Goal: Information Seeking & Learning: Learn about a topic

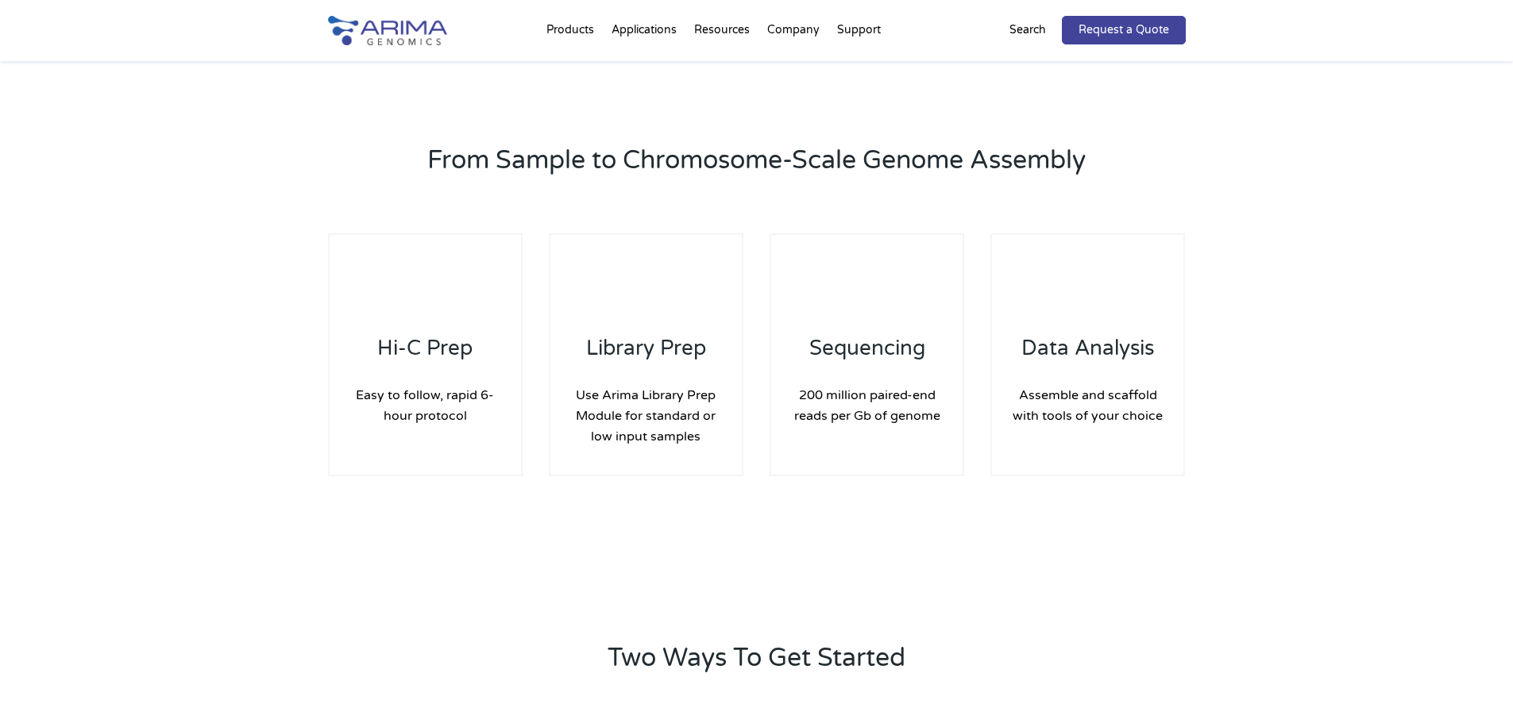
scroll to position [2160, 0]
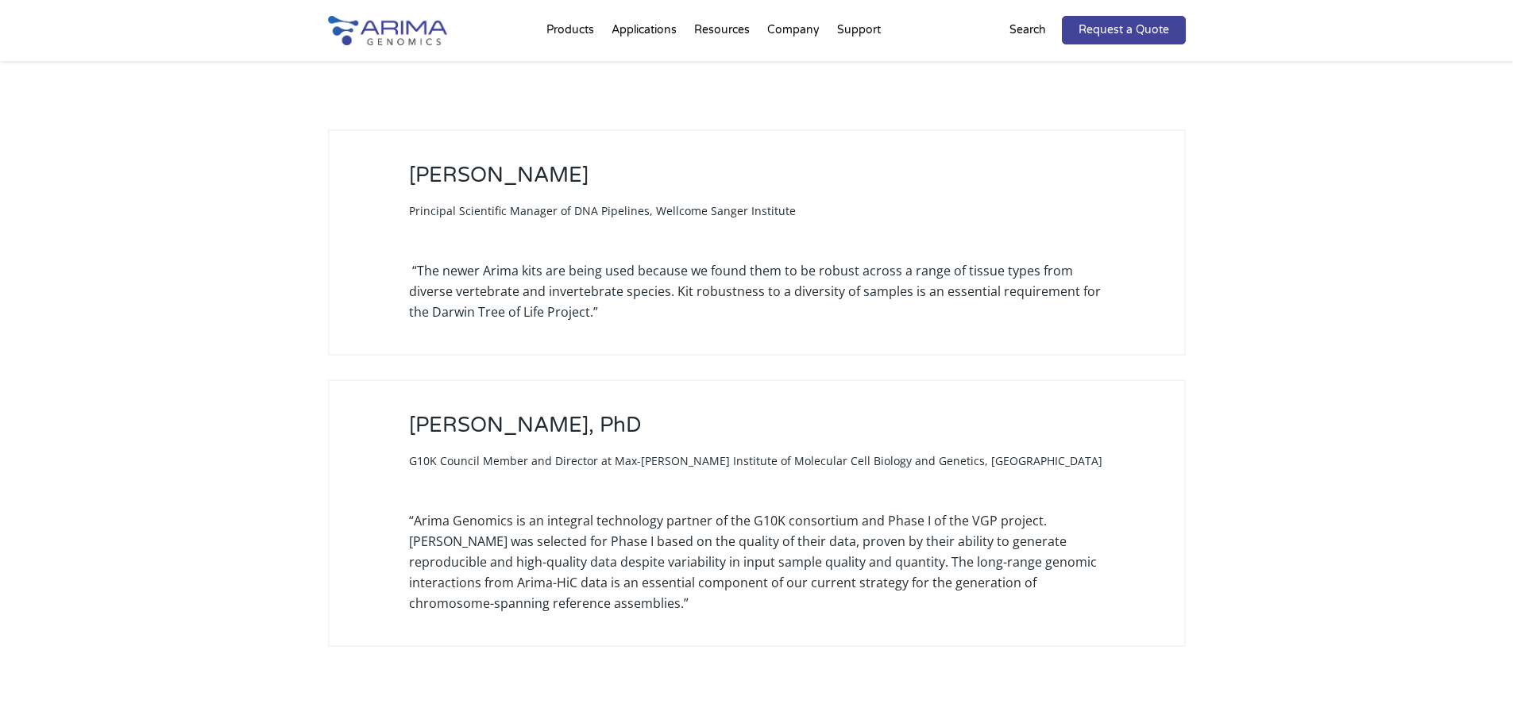
click at [1051, 28] on div "Search" at bounding box center [1035, 30] width 52 height 29
click at [1015, 34] on p "Search" at bounding box center [1027, 30] width 37 height 21
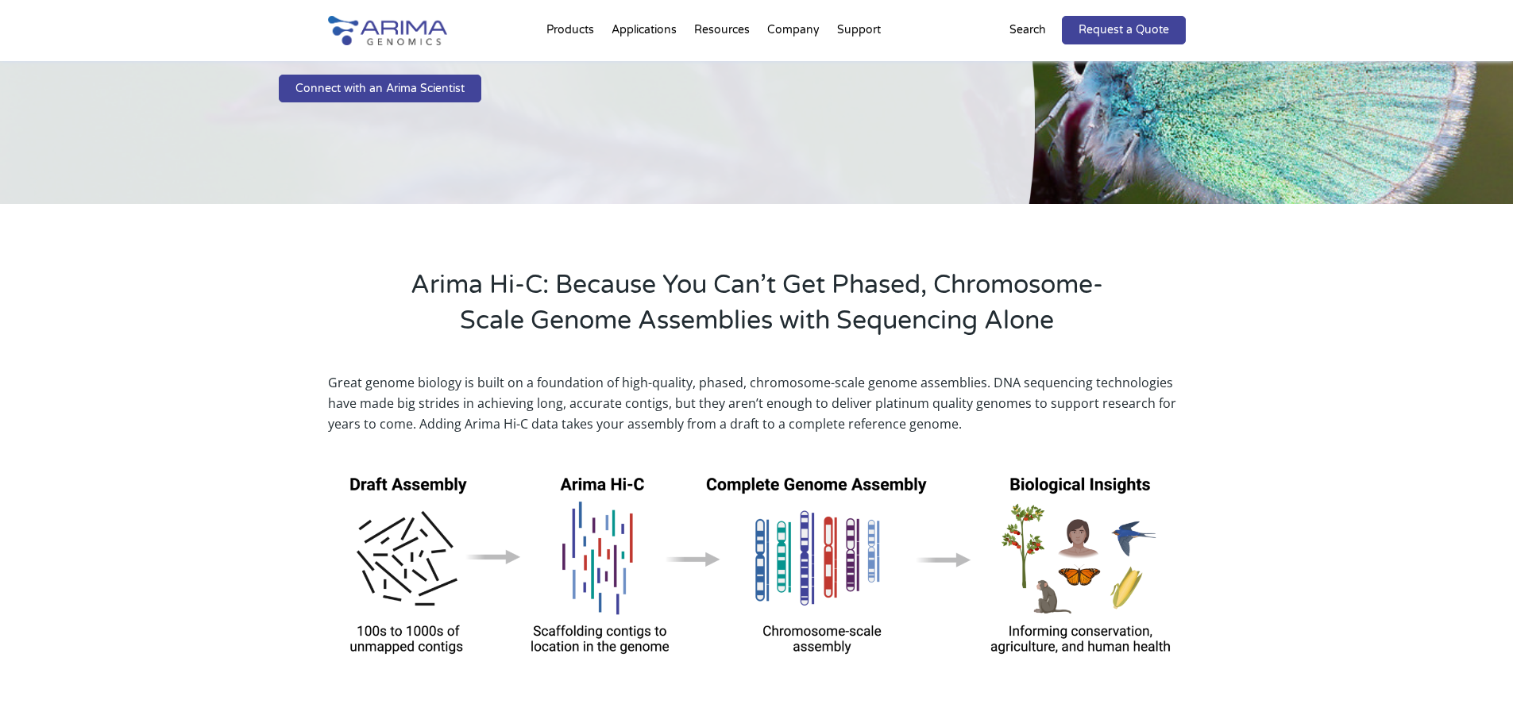
scroll to position [0, 0]
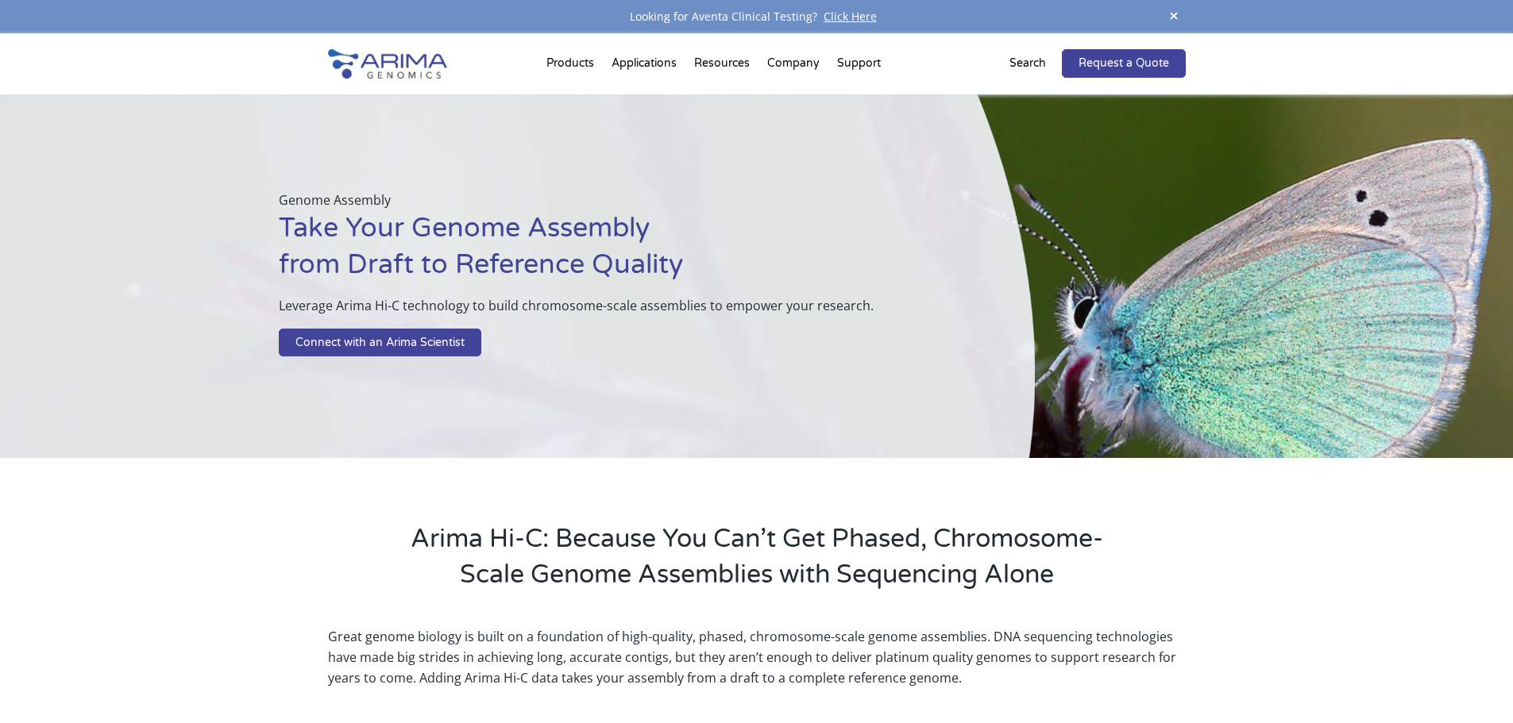
click at [1038, 64] on p "Search" at bounding box center [1027, 63] width 37 height 21
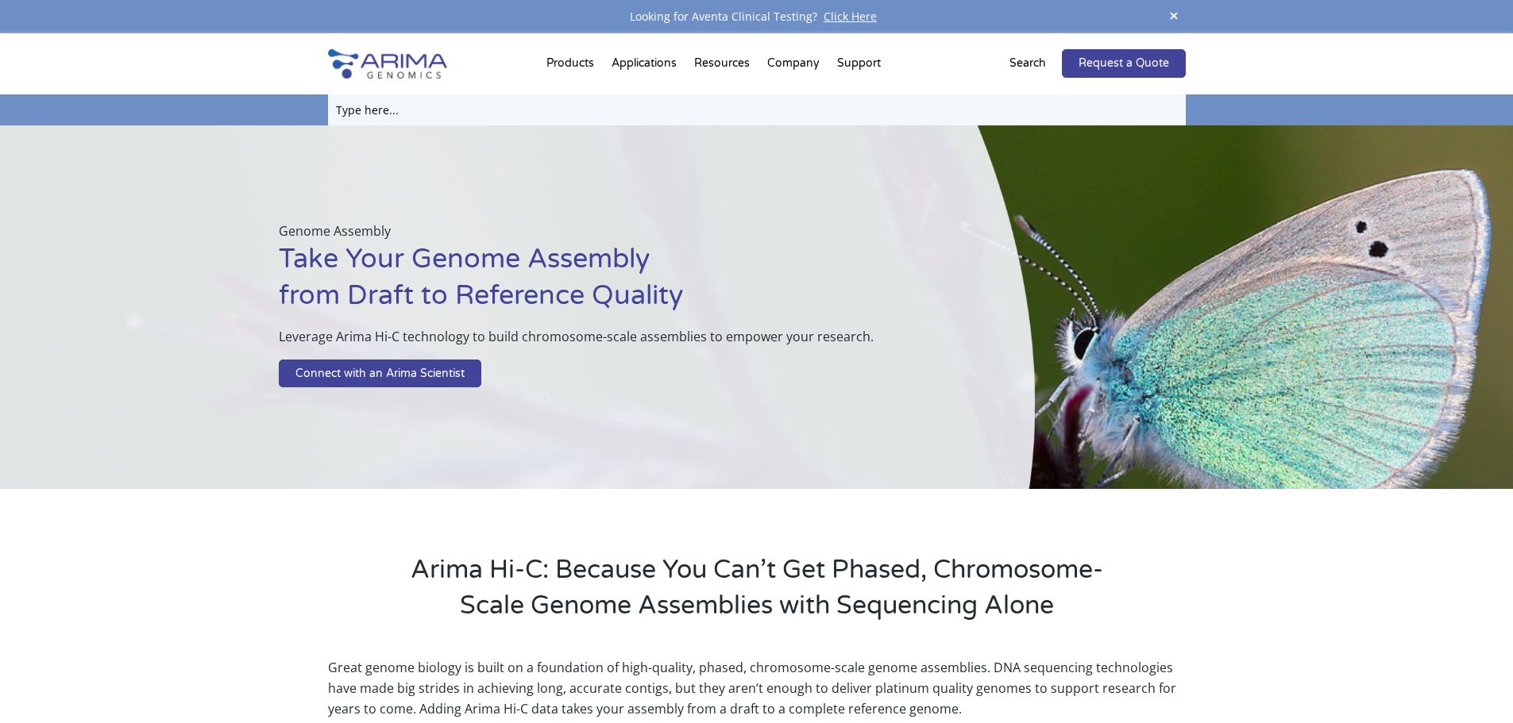
click at [472, 110] on input "text" at bounding box center [757, 110] width 858 height 31
type input "single cell"
click input "Search" at bounding box center [0, 0] width 0 height 0
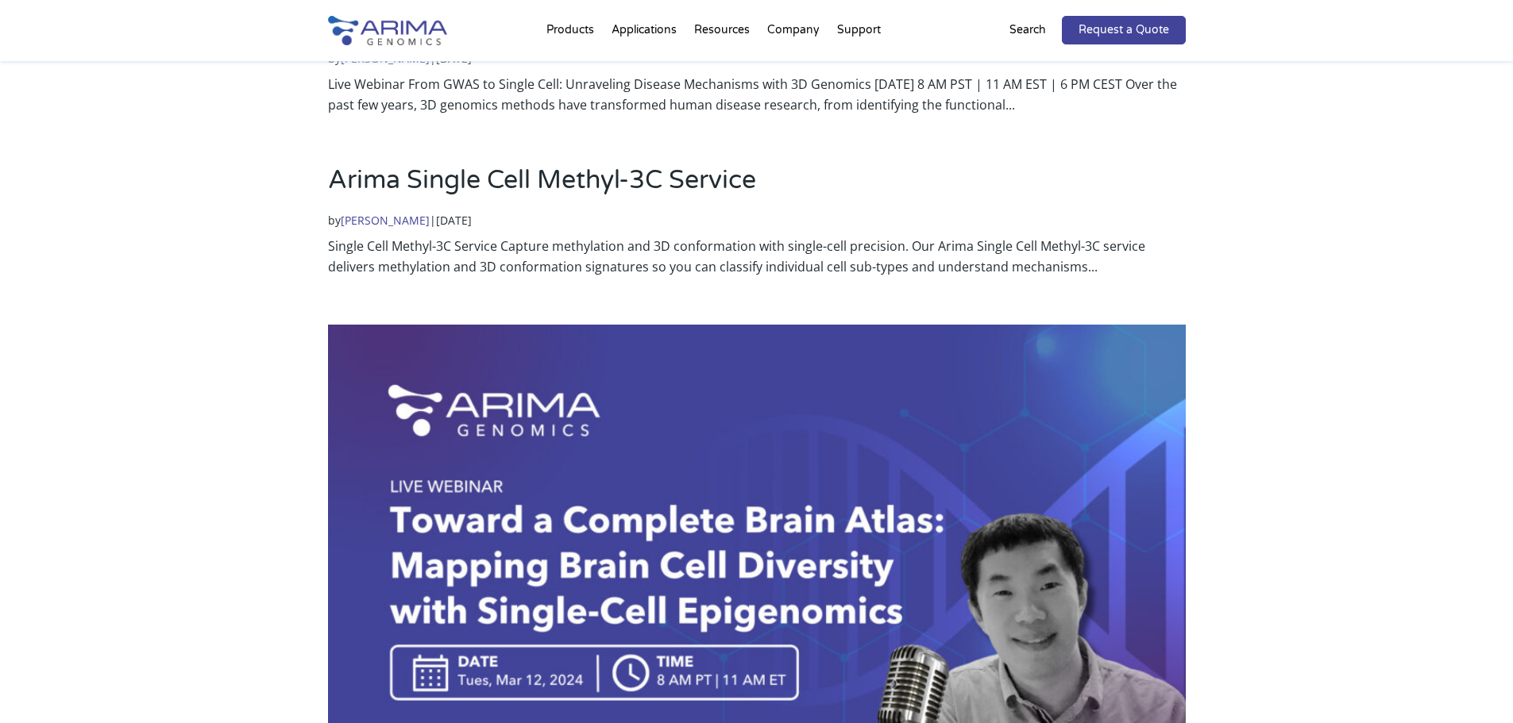
scroll to position [762, 0]
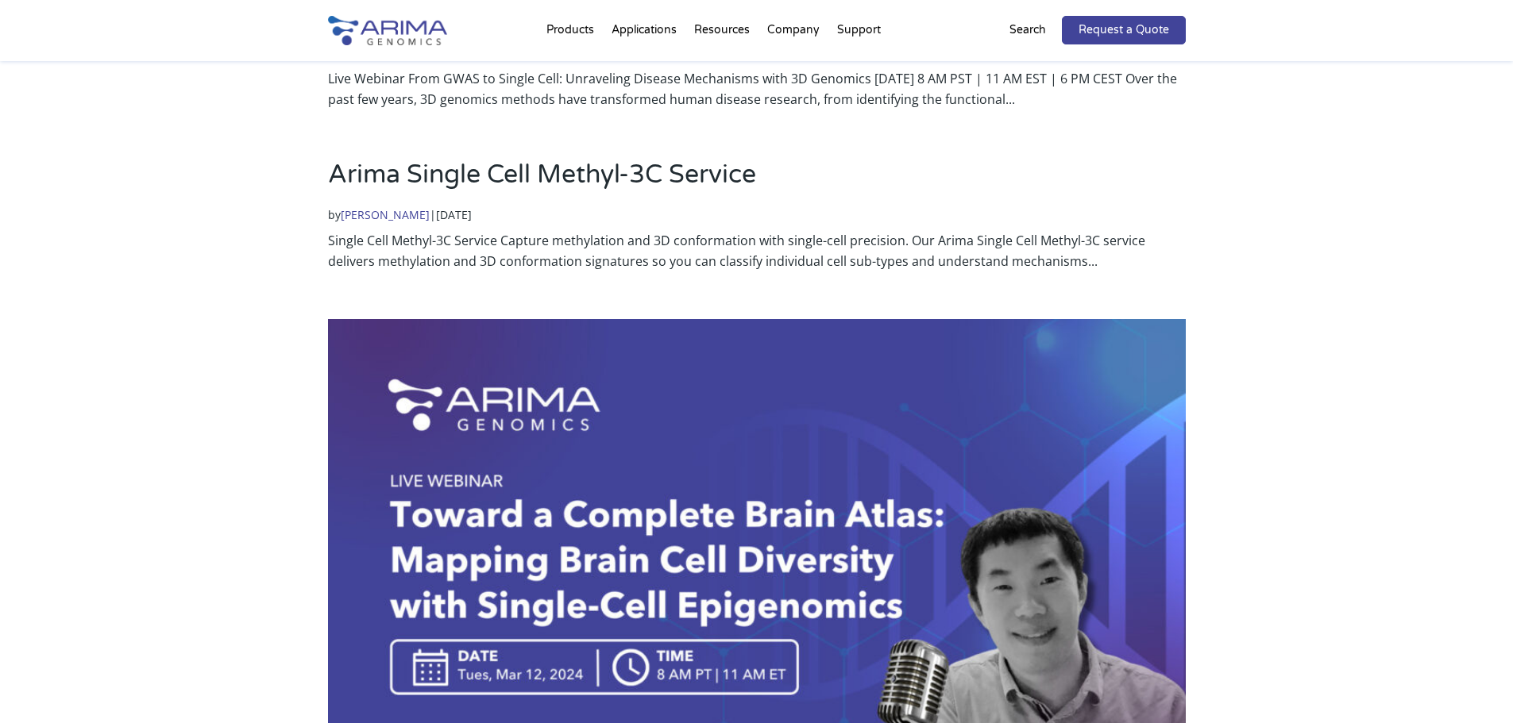
click at [596, 180] on link "Arima Single Cell Methyl-3C Service" at bounding box center [542, 175] width 428 height 30
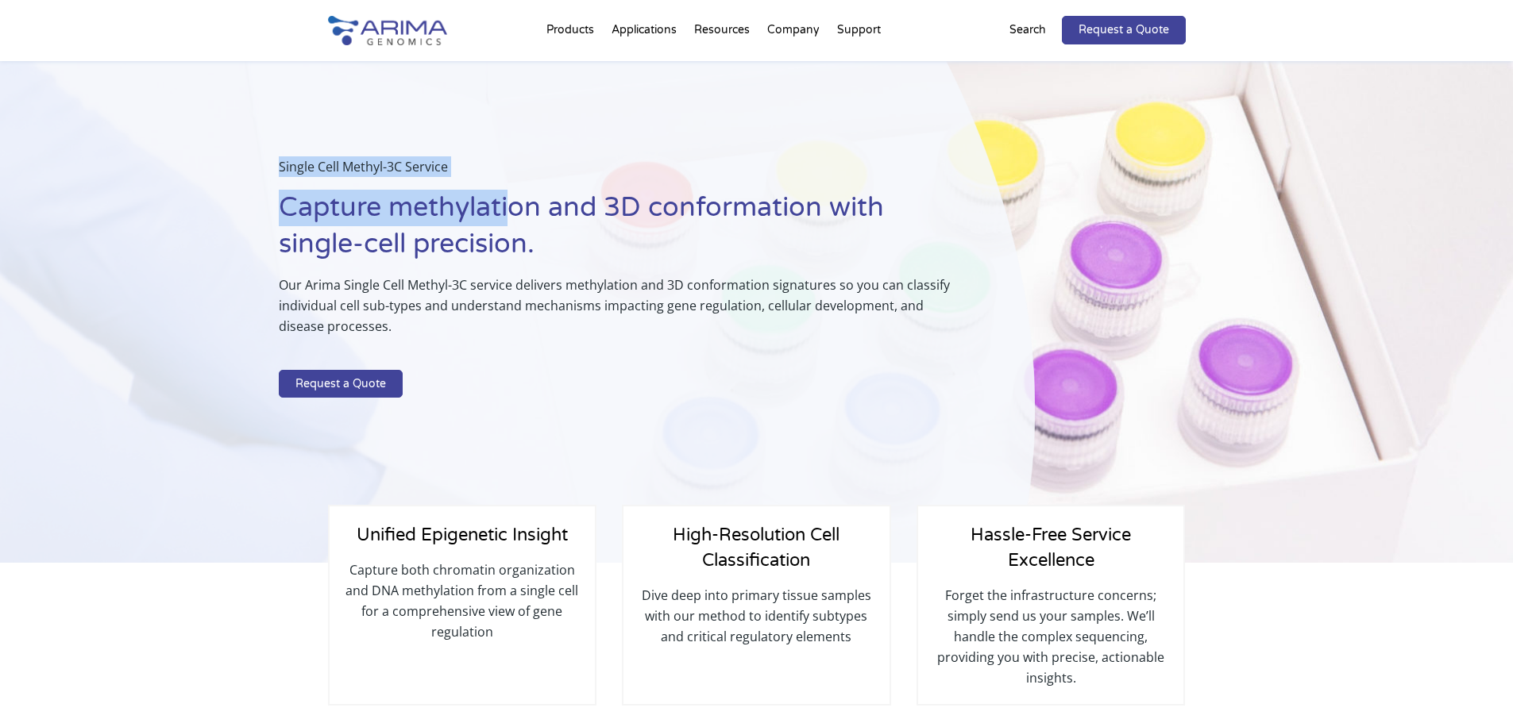
drag, startPoint x: 340, startPoint y: 175, endPoint x: 513, endPoint y: 198, distance: 174.6
click at [513, 198] on div "Single Cell Methyl-3C Service Capture methylation and 3D conformation with sing…" at bounding box center [517, 312] width 1035 height 503
click at [465, 140] on div "Single Cell Methyl-3C Service Capture methylation and 3D conformation with sing…" at bounding box center [517, 312] width 1035 height 503
drag, startPoint x: 465, startPoint y: 156, endPoint x: 264, endPoint y: 162, distance: 200.2
click at [264, 162] on div "Single Cell Methyl-3C Service Capture methylation and 3D conformation with sing…" at bounding box center [517, 312] width 1035 height 503
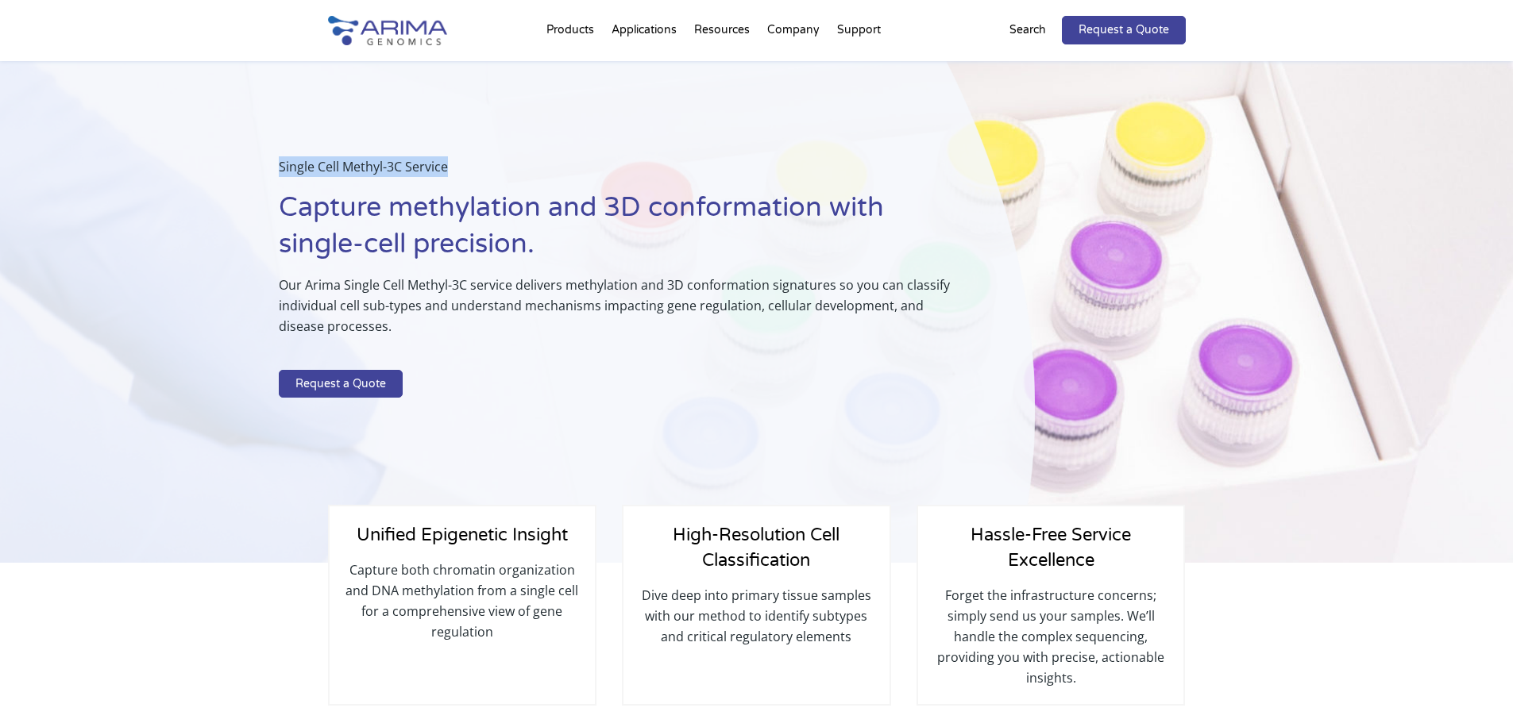
copy p "Single Cell Methyl-3C Service"
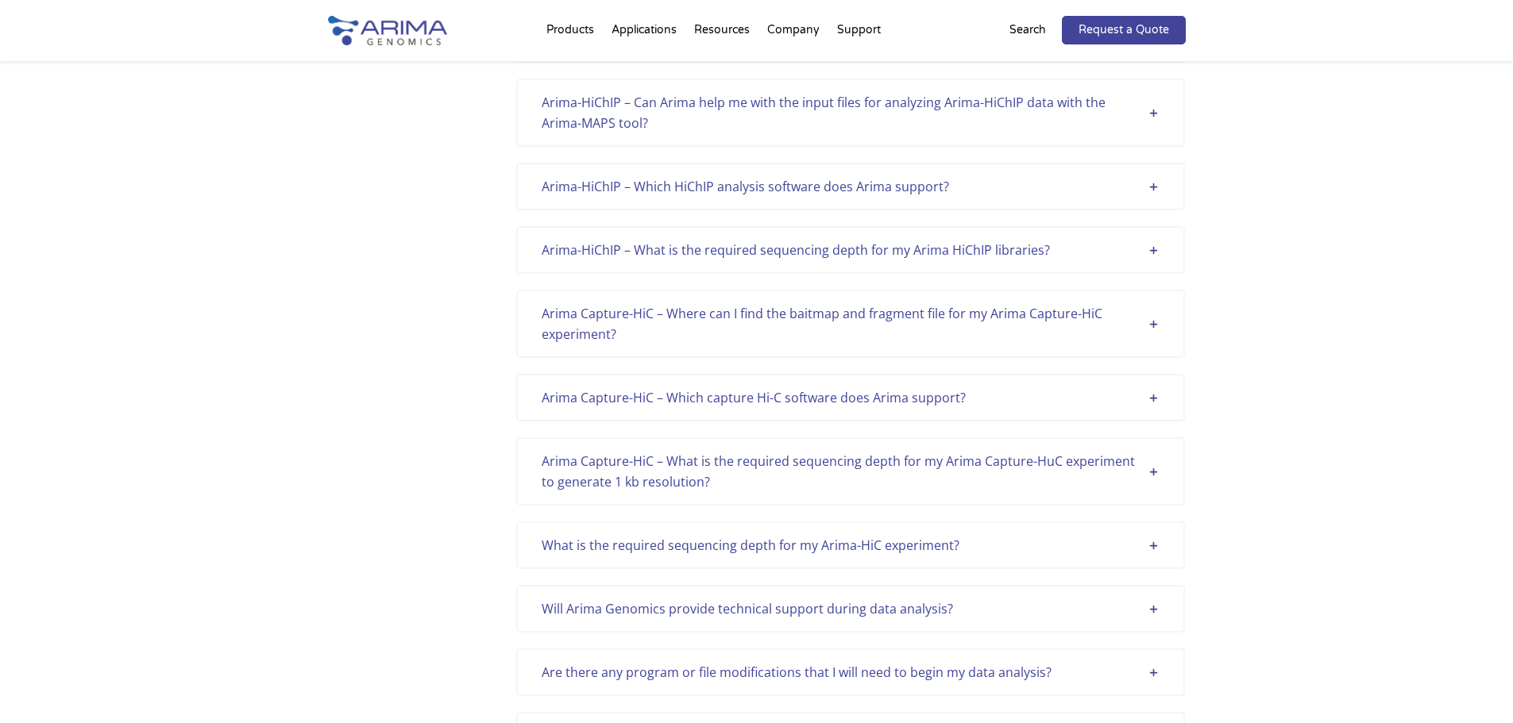
scroll to position [445, 0]
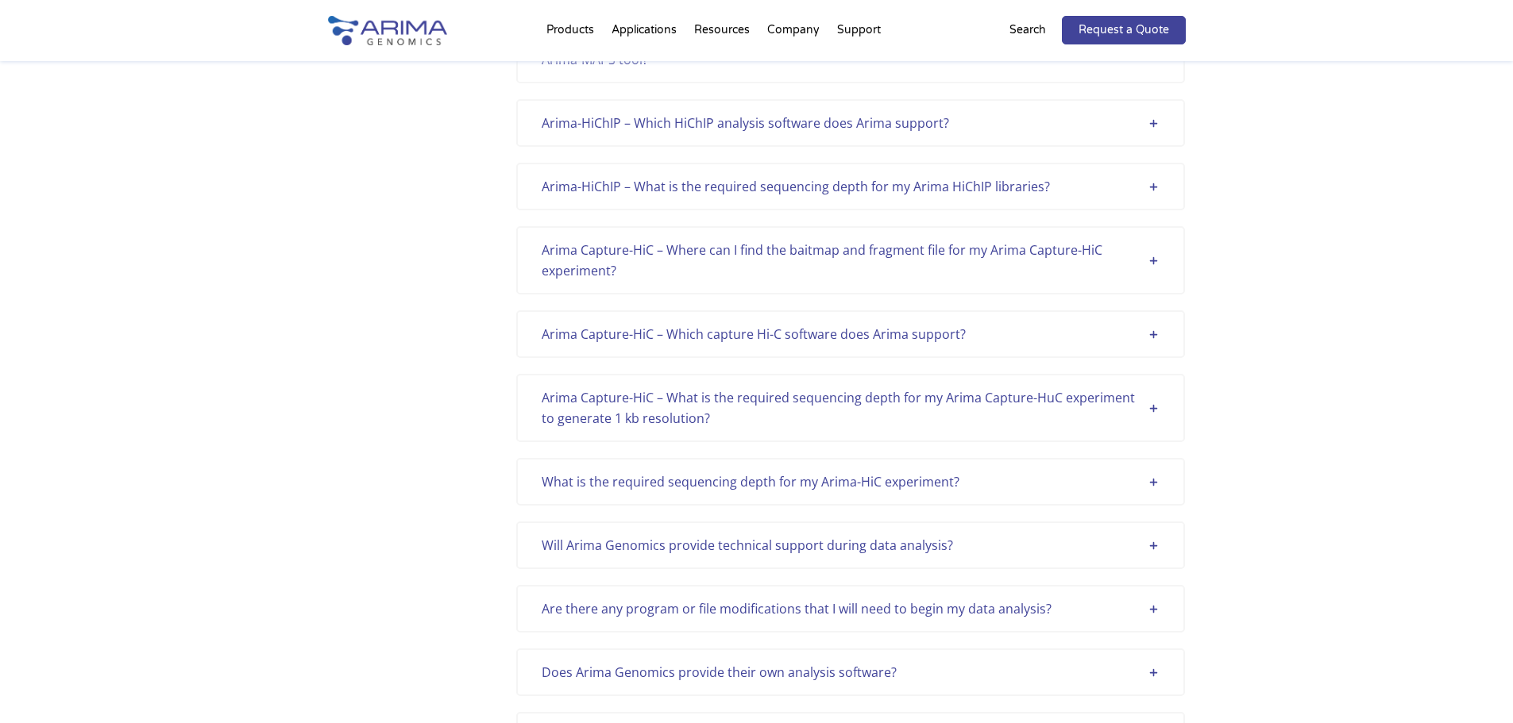
click at [947, 181] on div "Arima-HiChIP – What is the required sequencing depth for my Arima HiChIP librar…" at bounding box center [851, 186] width 618 height 21
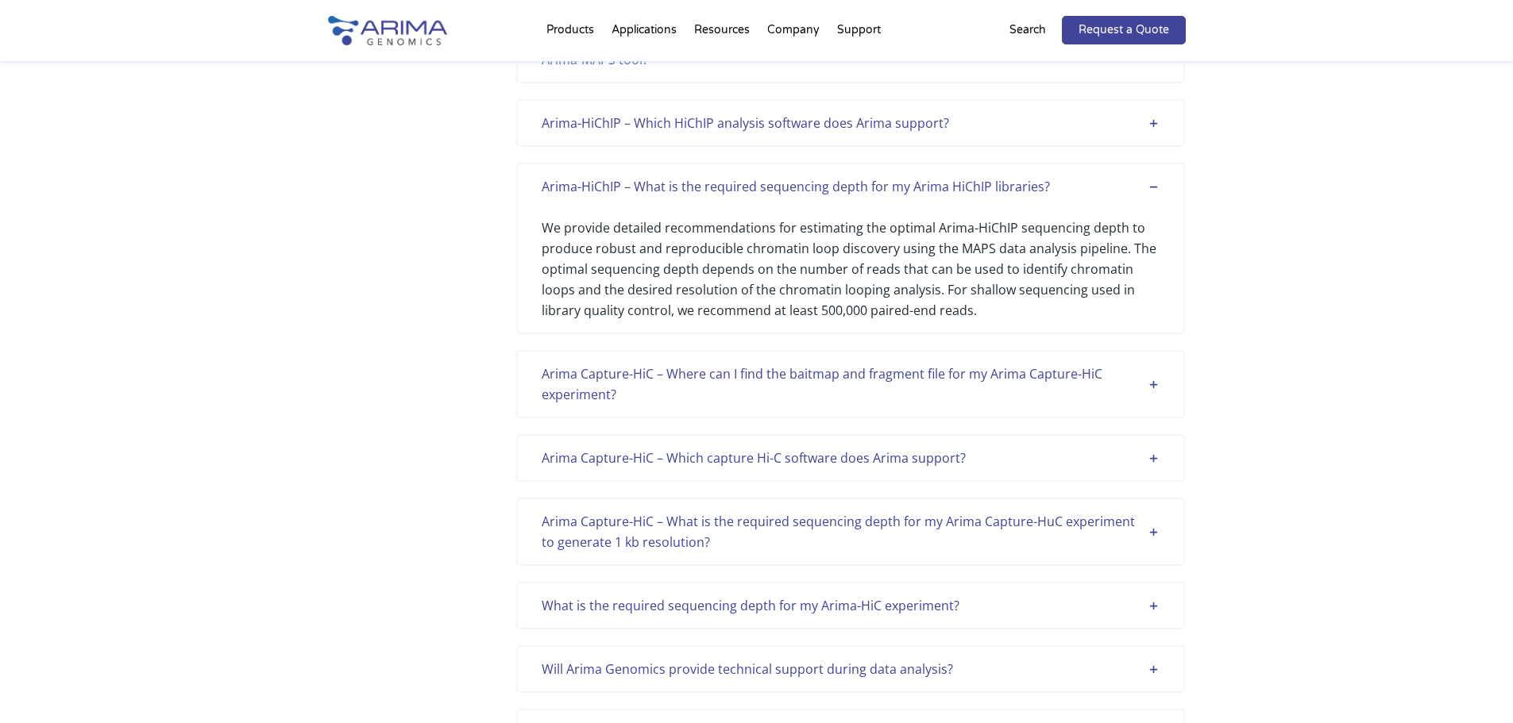
click at [947, 181] on div "Arima-HiChIP – What is the required sequencing depth for my Arima HiChIP librar…" at bounding box center [851, 186] width 618 height 21
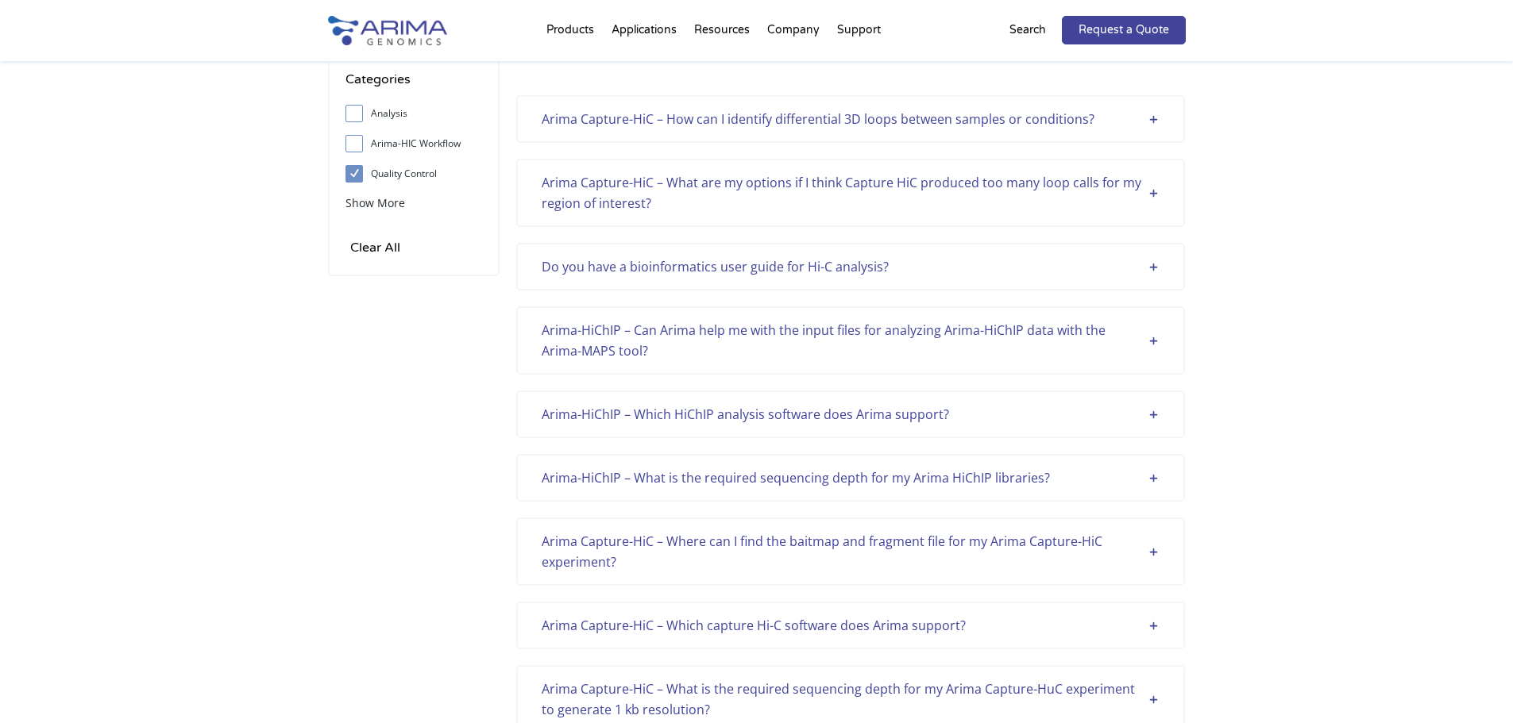
scroll to position [0, 0]
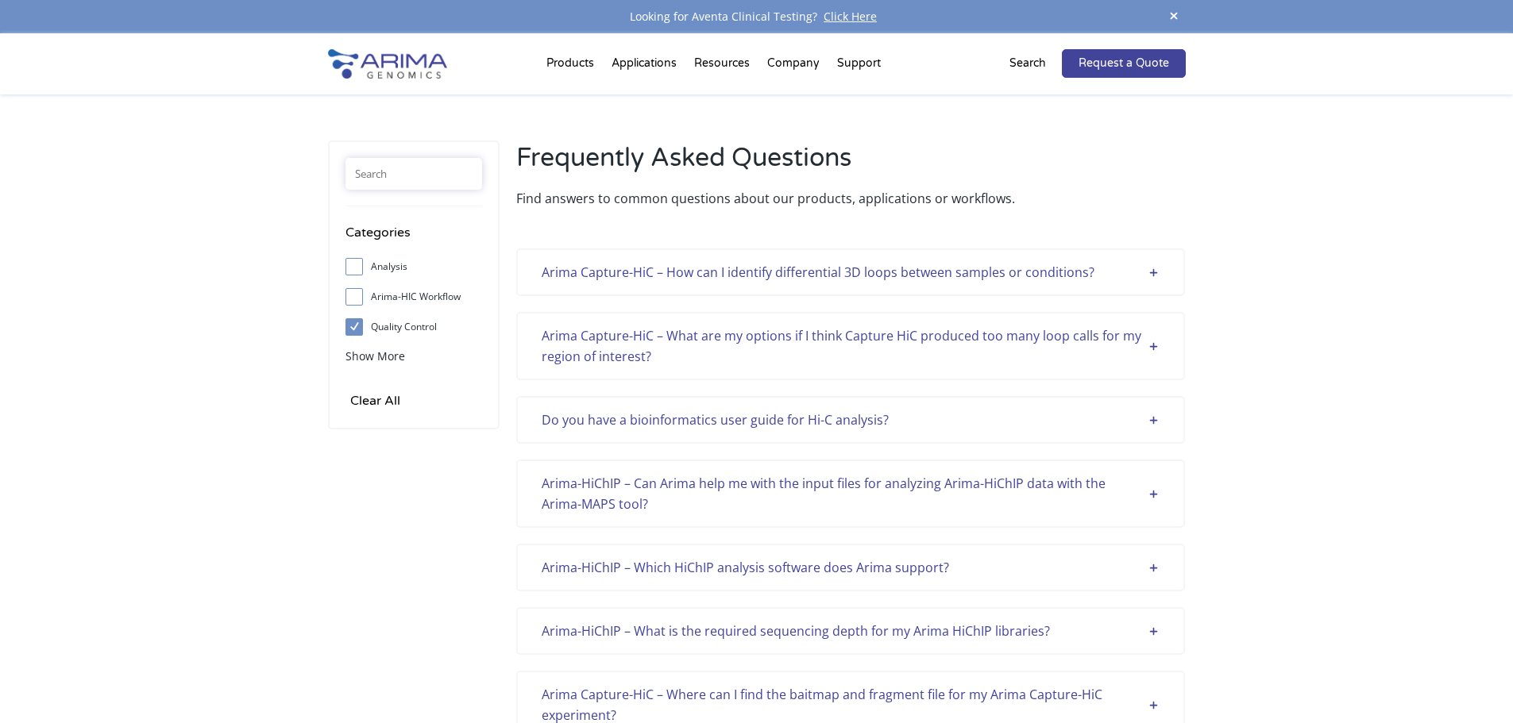
click at [415, 174] on input "text" at bounding box center [413, 174] width 137 height 32
click at [361, 356] on span "Show More" at bounding box center [375, 356] width 60 height 15
click at [349, 357] on input "Sample Support" at bounding box center [354, 357] width 10 height 10
checkbox input "true"
click at [357, 324] on input "Quality Control" at bounding box center [354, 327] width 10 height 10
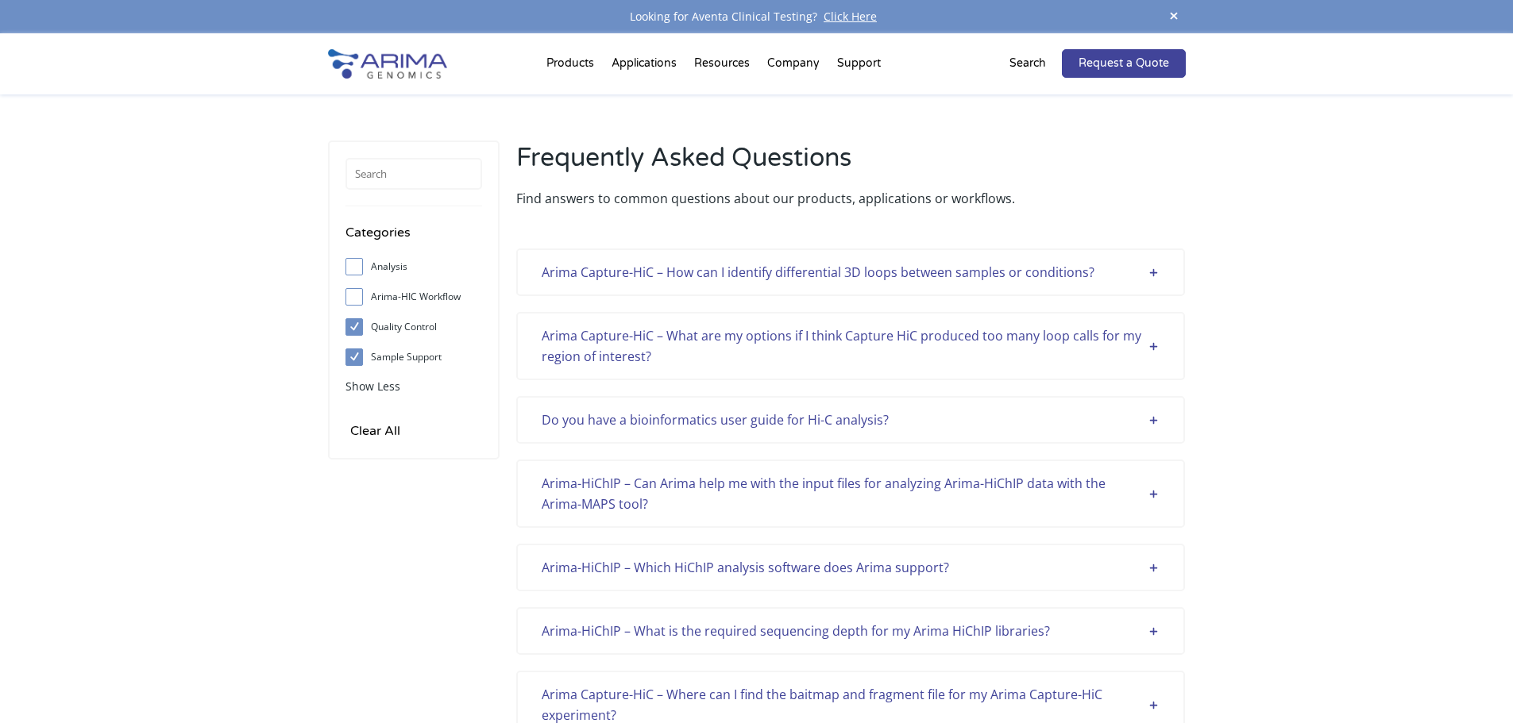
checkbox input "false"
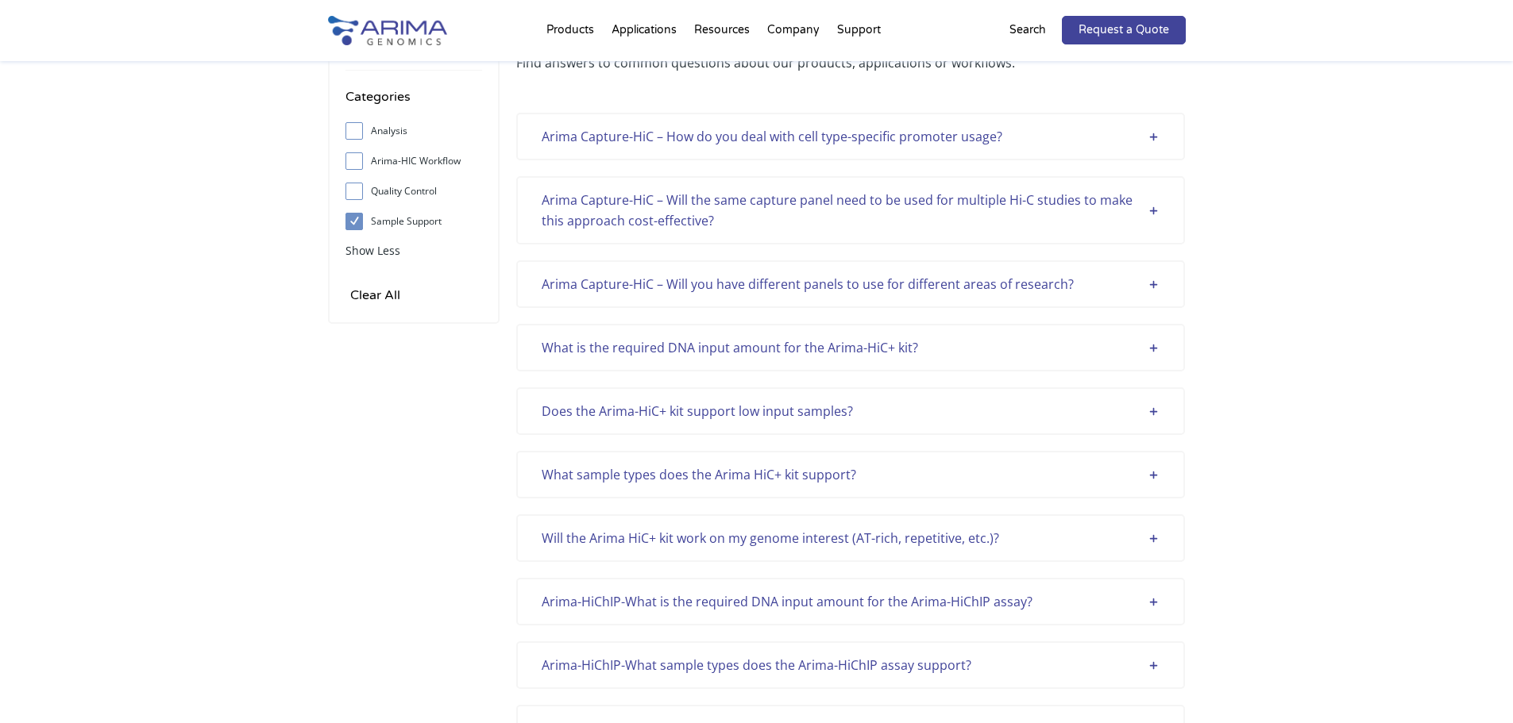
scroll to position [127, 0]
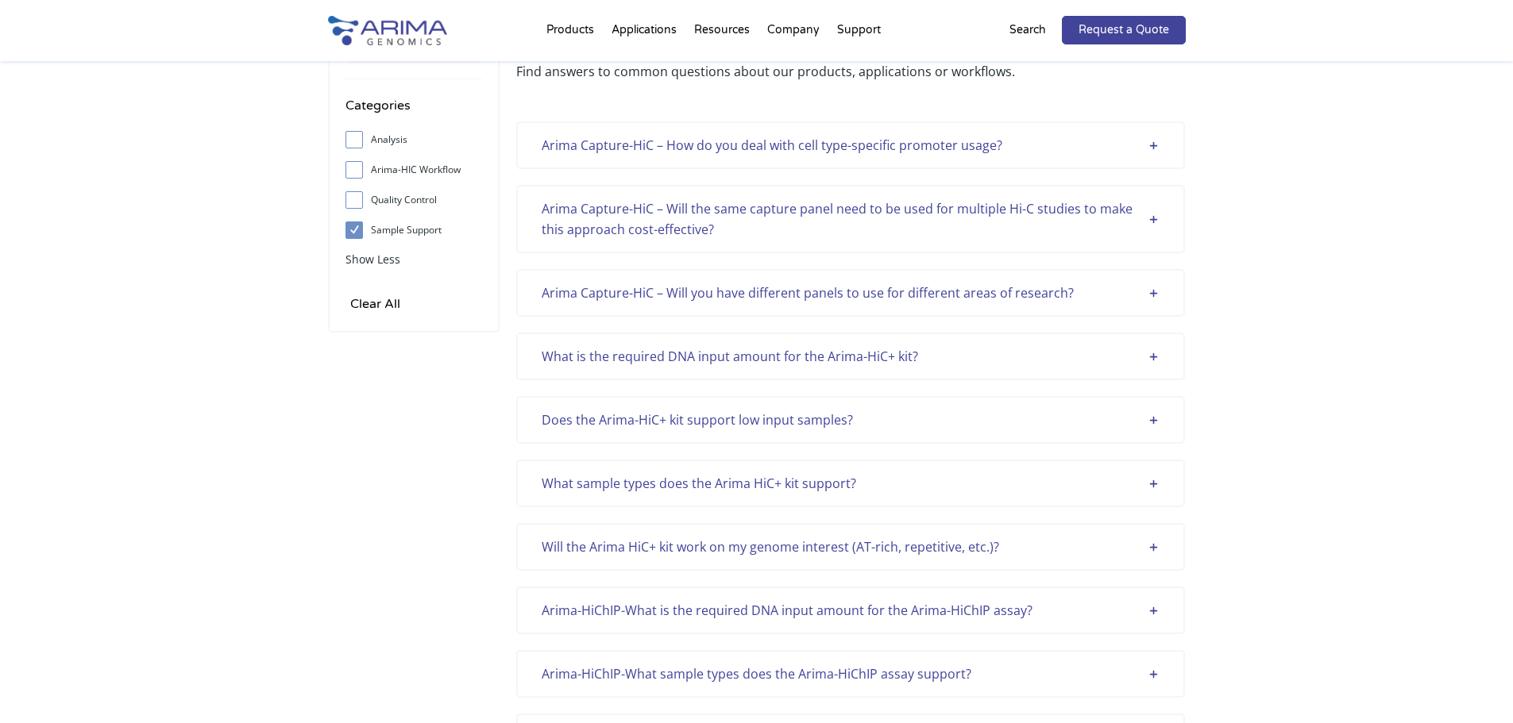
click at [403, 216] on div "Quality Control" at bounding box center [413, 203] width 137 height 30
click at [404, 235] on label "Sample Support" at bounding box center [413, 230] width 137 height 24
click at [359, 235] on input "Sample Support" at bounding box center [354, 230] width 10 height 10
checkbox input "false"
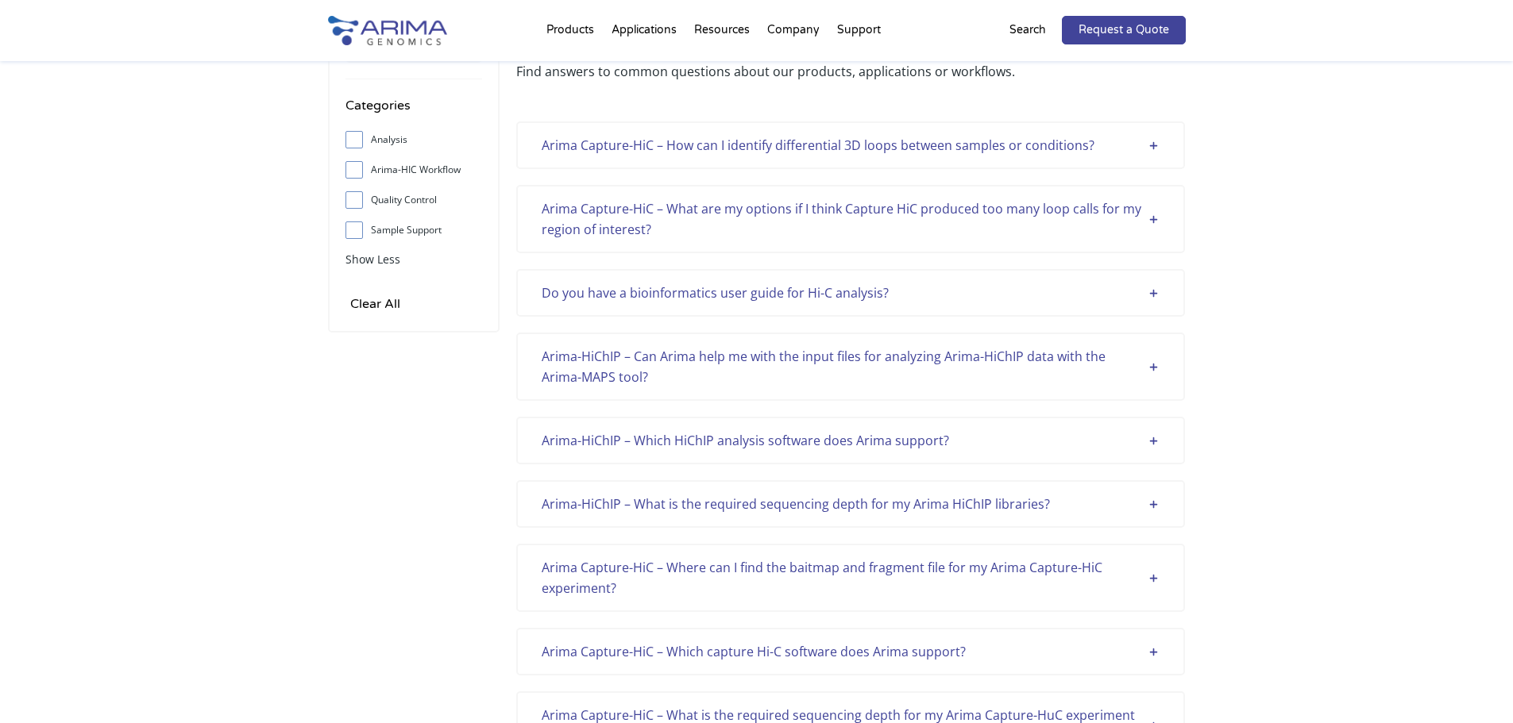
click at [368, 142] on span at bounding box center [357, 139] width 25 height 17
click at [359, 142] on input "Analysis" at bounding box center [354, 139] width 10 height 10
click at [357, 145] on input "Analysis" at bounding box center [354, 139] width 10 height 10
checkbox input "false"
click at [349, 167] on input "Arima-HIC Workflow" at bounding box center [354, 169] width 10 height 10
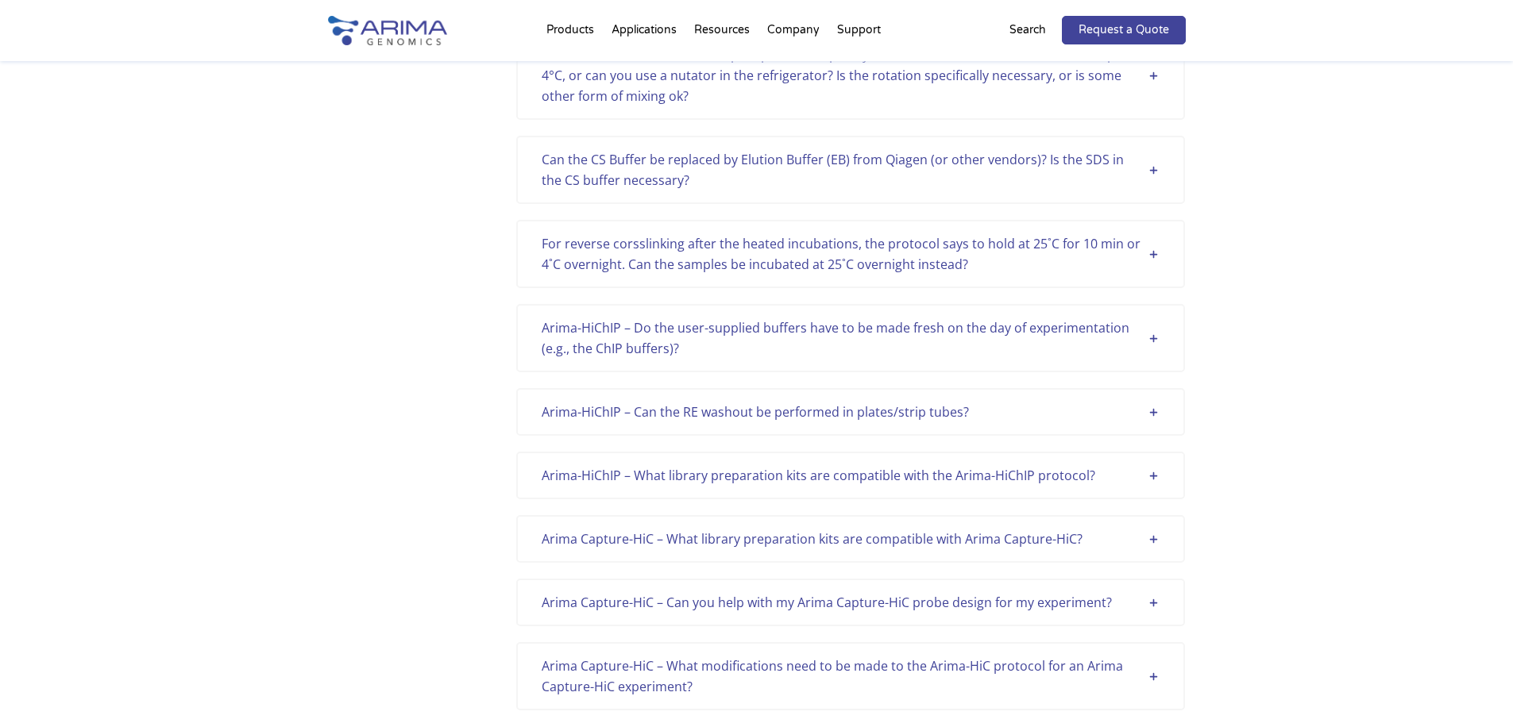
scroll to position [1207, 0]
click at [1005, 332] on div "Arima-HiChIP – Do the user-supplied buffers have to be made fresh on the day of…" at bounding box center [851, 341] width 618 height 41
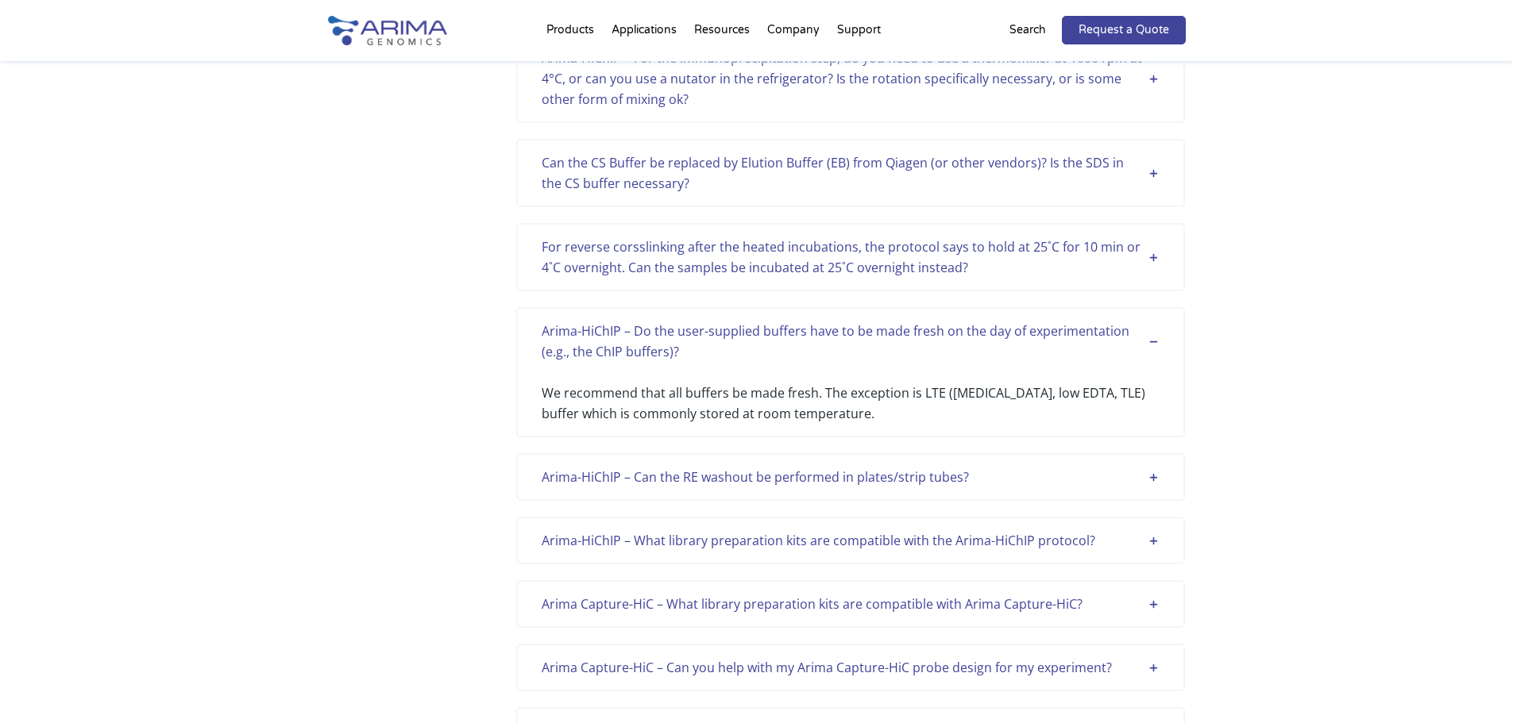
click at [1005, 332] on div "Arima-HiChIP – Do the user-supplied buffers have to be made fresh on the day of…" at bounding box center [851, 341] width 618 height 41
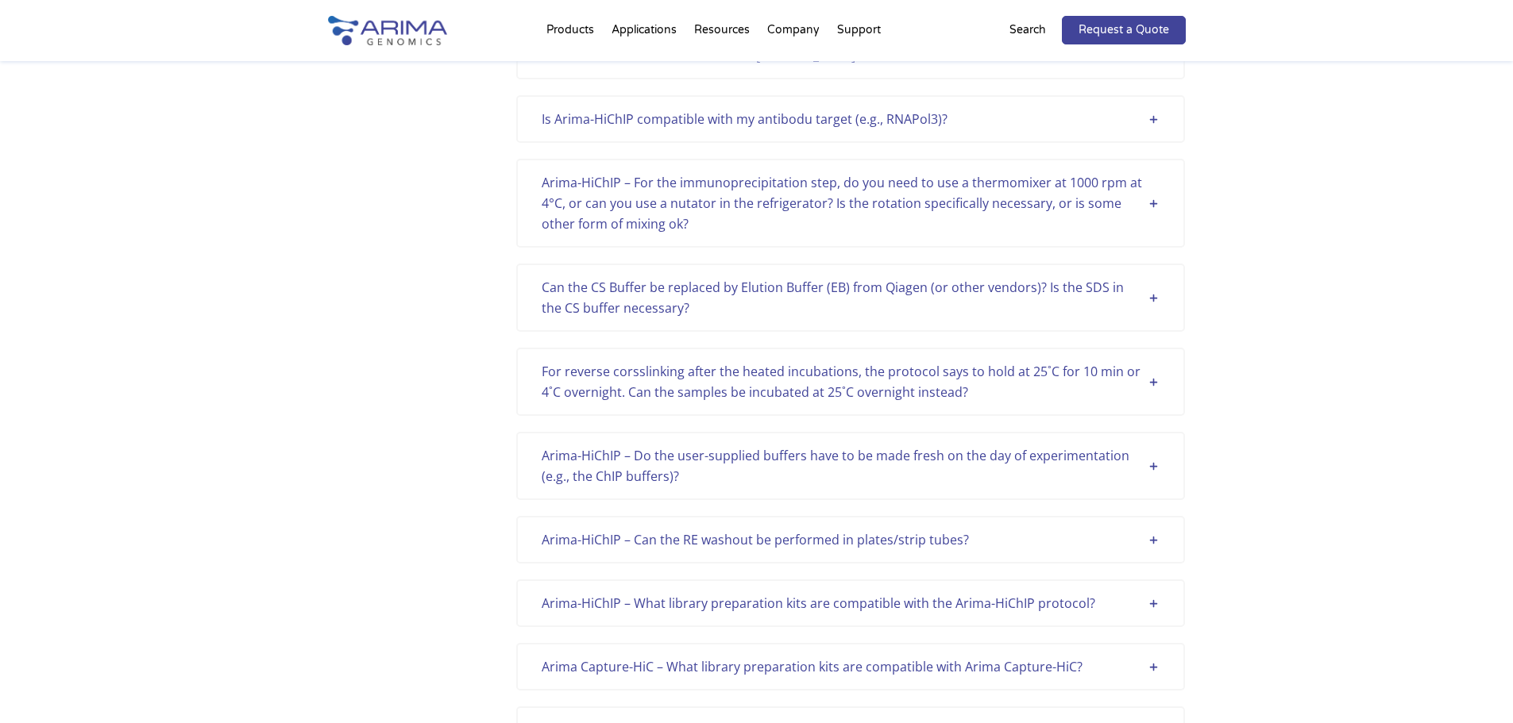
scroll to position [1080, 0]
click at [996, 376] on div "For reverse corsslinking after the heated incubations, the protocol says to hol…" at bounding box center [851, 384] width 618 height 41
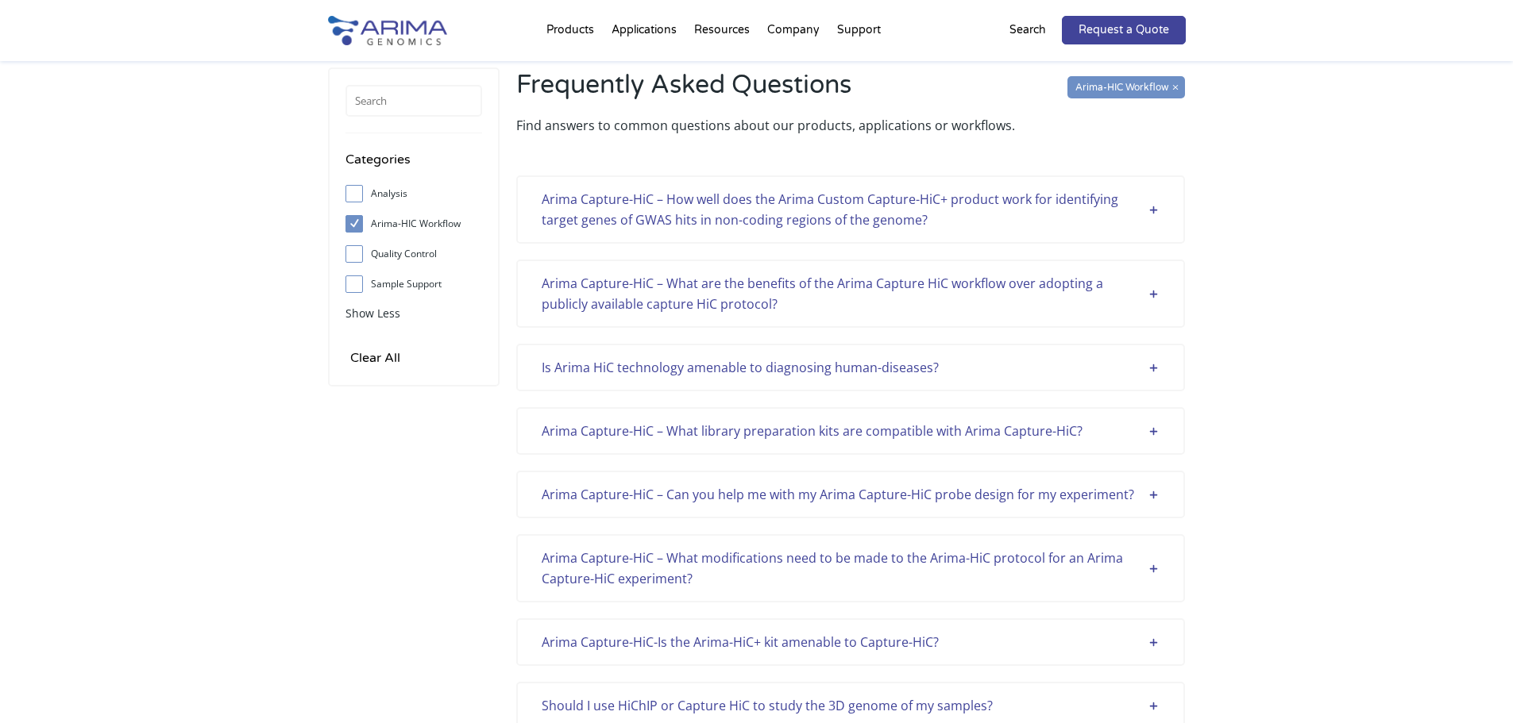
scroll to position [0, 0]
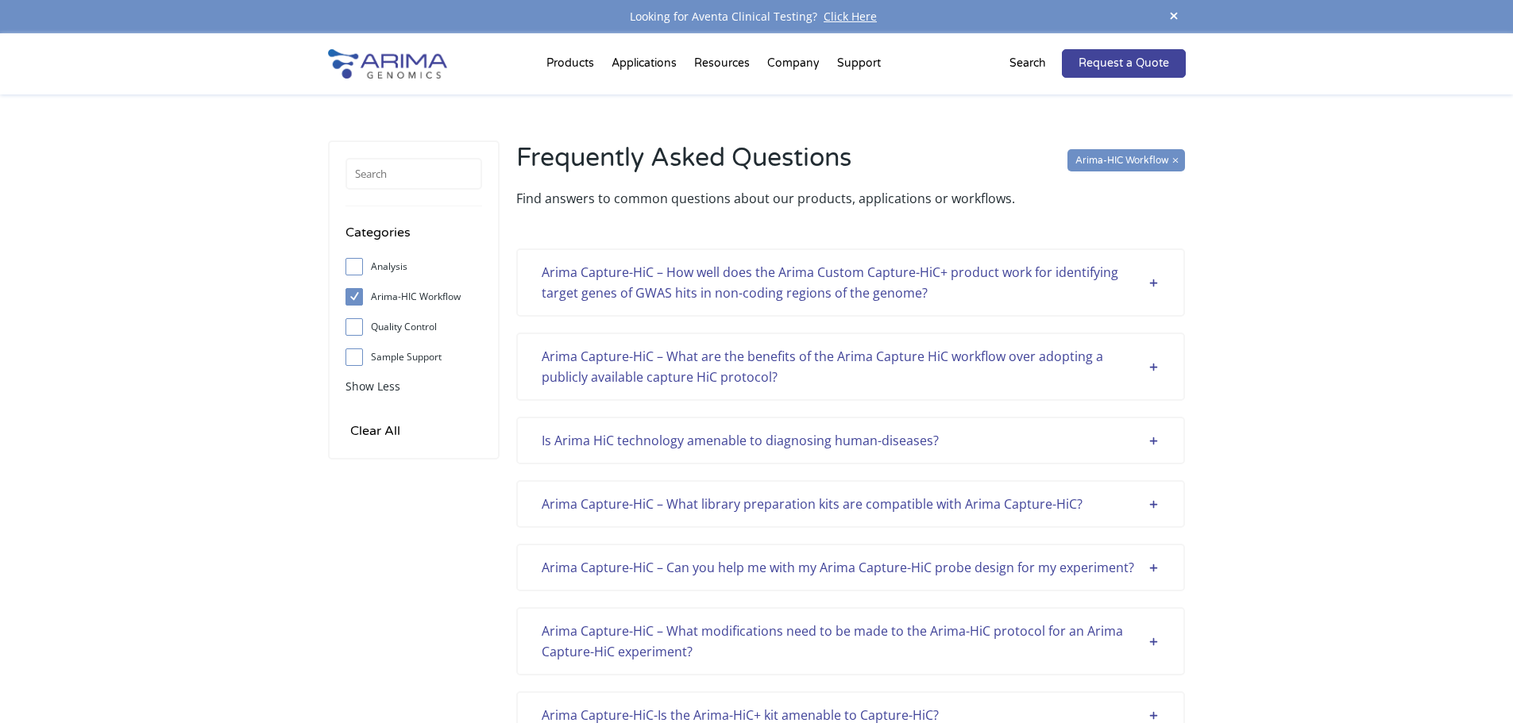
click at [369, 301] on span at bounding box center [357, 296] width 25 height 17
click at [359, 301] on input "Arima-HIC Workflow" at bounding box center [354, 296] width 10 height 10
checkbox input "false"
click at [352, 319] on span at bounding box center [357, 326] width 25 height 17
click at [352, 322] on input "Quality Control" at bounding box center [354, 327] width 10 height 10
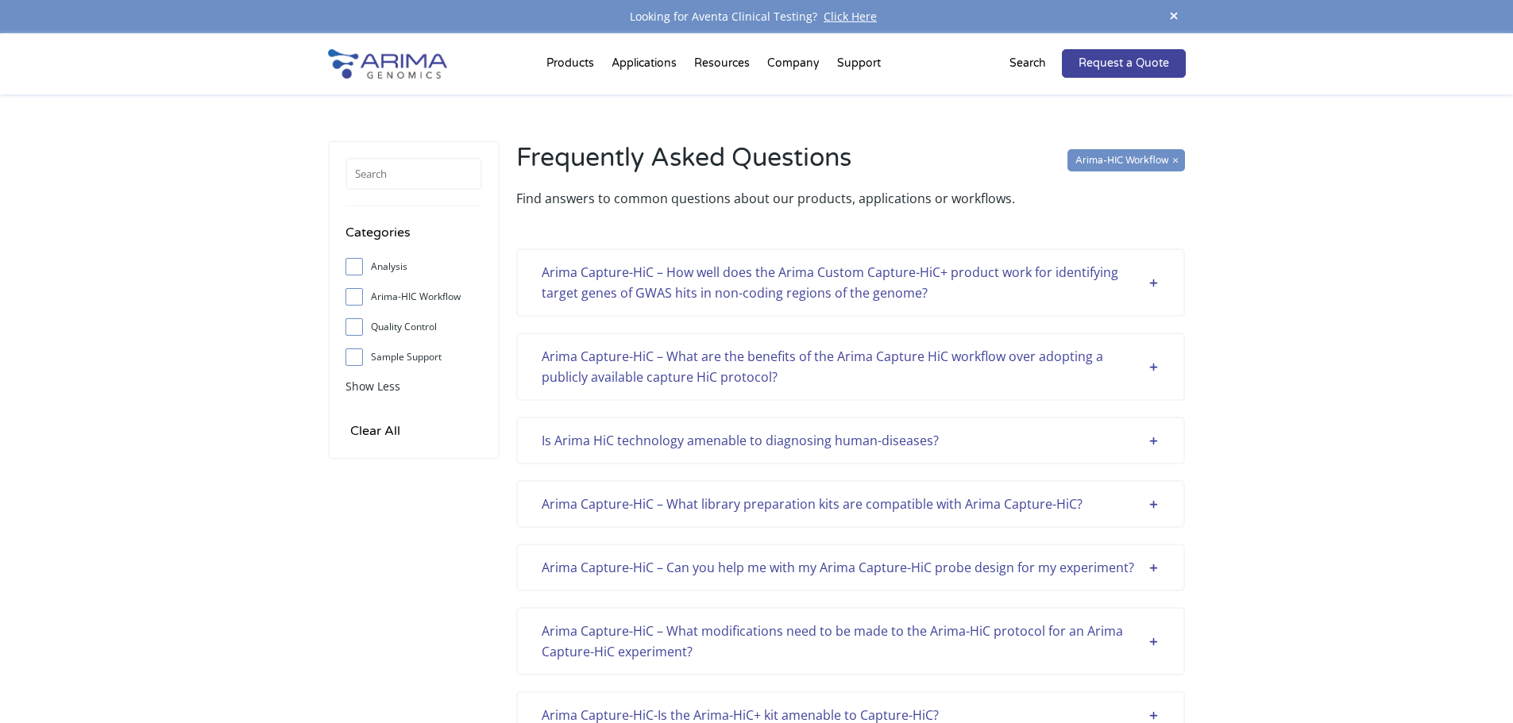
checkbox input "true"
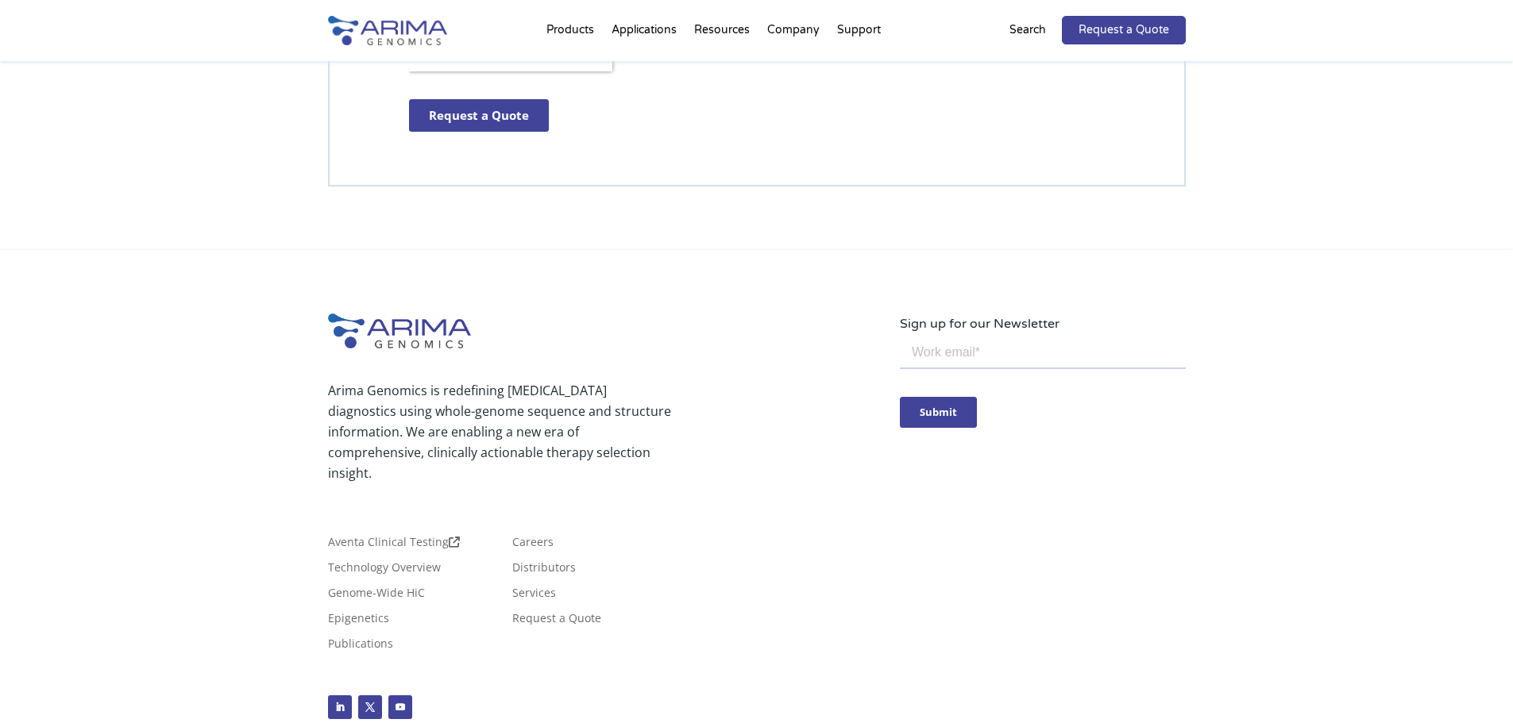
scroll to position [3948, 0]
